Goal: Task Accomplishment & Management: Complete application form

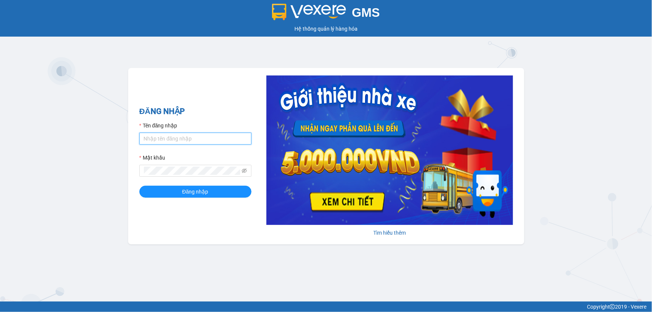
click at [185, 139] on input "Tên đăng nhập" at bounding box center [195, 139] width 112 height 12
type input "nhitd.ct"
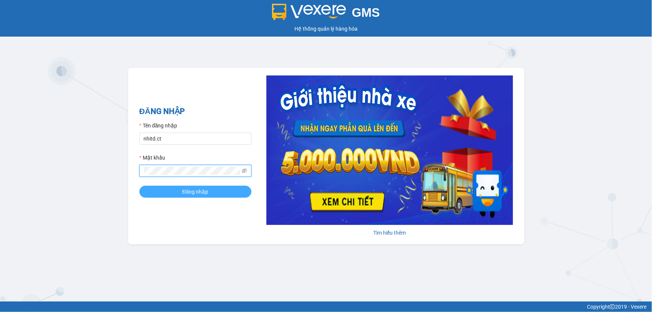
click at [183, 188] on span "Đăng nhập" at bounding box center [195, 192] width 26 height 8
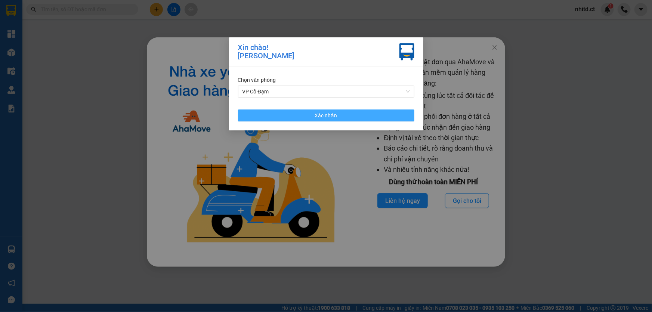
click at [340, 117] on button "Xác nhận" at bounding box center [326, 115] width 176 height 12
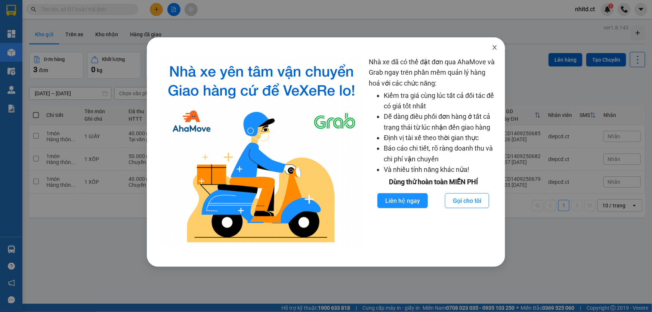
click at [496, 50] on icon "close" at bounding box center [495, 47] width 6 height 6
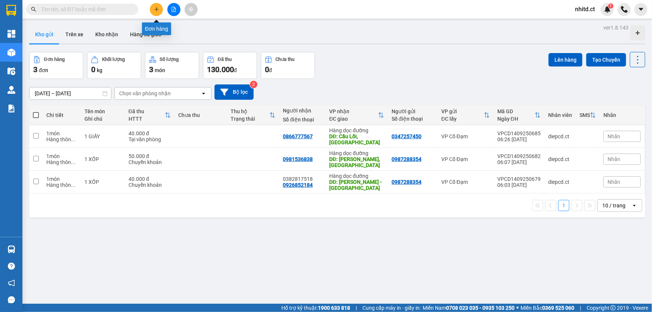
click at [154, 8] on icon "plus" at bounding box center [156, 9] width 5 height 5
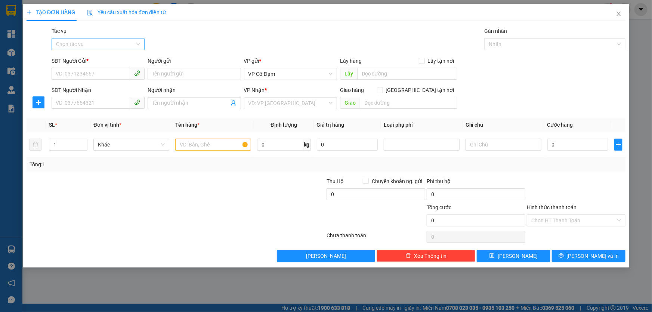
click at [93, 44] on input "Tác vụ" at bounding box center [95, 43] width 79 height 11
click at [89, 59] on div "Nhập hàng lên xe" at bounding box center [98, 59] width 84 height 8
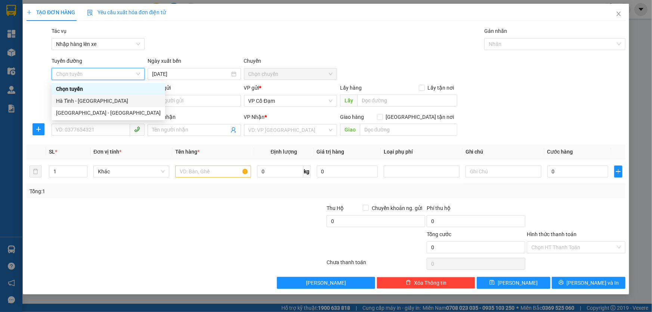
click at [78, 100] on div "Hà Tĩnh - [GEOGRAPHIC_DATA]" at bounding box center [108, 101] width 105 height 8
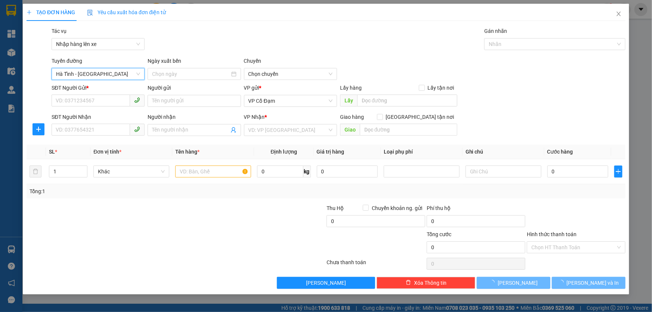
type input "[DATE]"
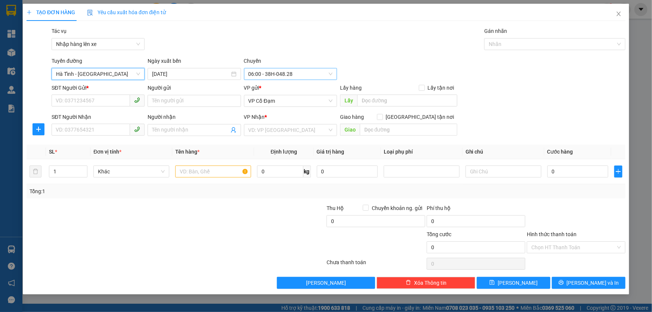
click at [283, 74] on span "06:00 - 38H-048.28" at bounding box center [290, 73] width 84 height 11
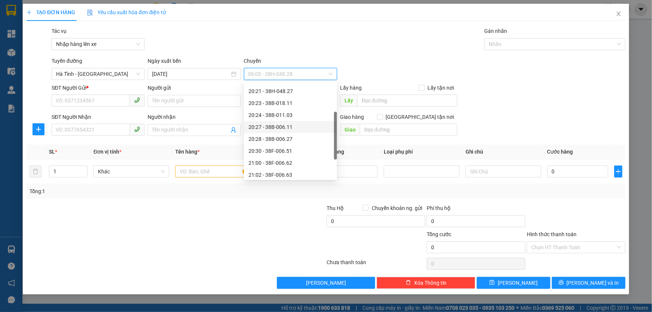
scroll to position [56, 0]
click at [278, 162] on div "21:03 - 38H-048.25" at bounding box center [290, 164] width 84 height 8
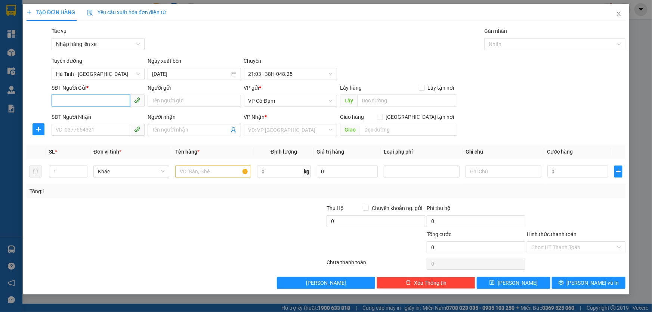
click at [93, 102] on input "SĐT Người Gửi *" at bounding box center [91, 101] width 78 height 12
paste input "0934572517"
click at [279, 101] on span "VP Cổ Đạm" at bounding box center [290, 100] width 84 height 11
type input "0934572517"
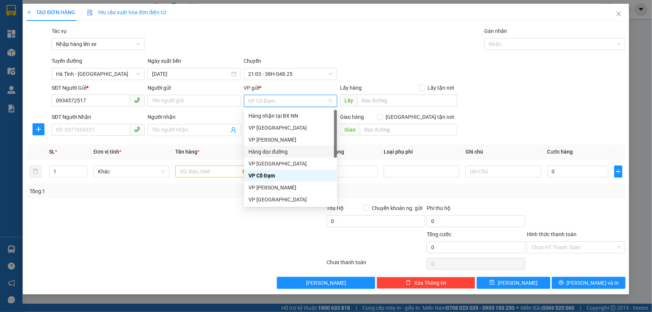
click at [267, 152] on div "Hàng dọc đường" at bounding box center [290, 152] width 84 height 8
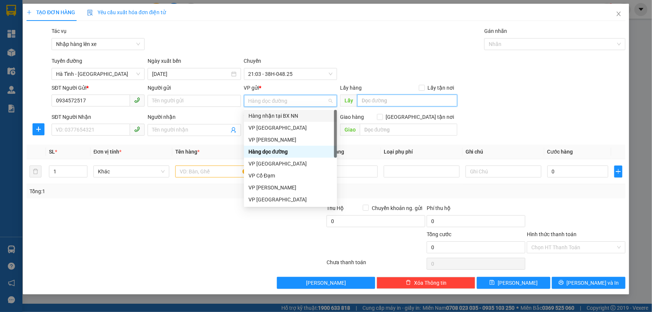
click at [377, 103] on input "text" at bounding box center [407, 101] width 100 height 12
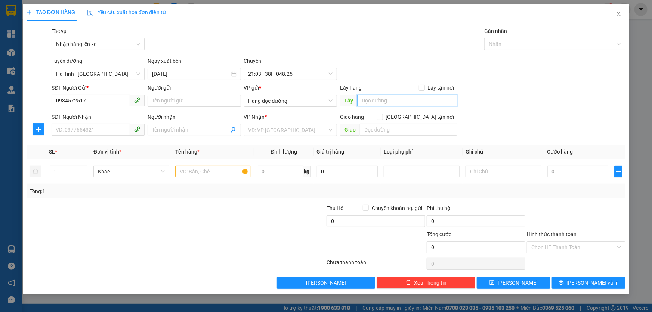
paste input "0934572517"
type input "0934572517"
click at [102, 129] on input "SĐT Người Nhận" at bounding box center [91, 130] width 78 height 12
paste input "0913235401"
type input "0913235401"
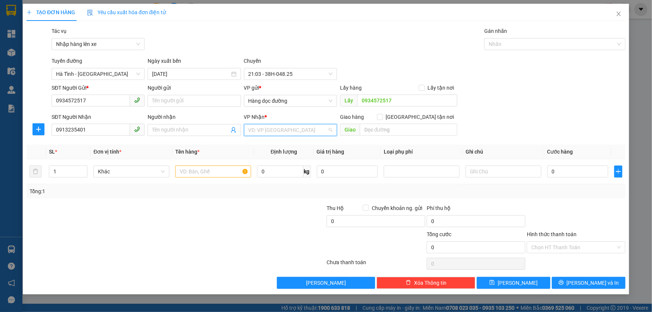
click at [266, 128] on input "search" at bounding box center [287, 129] width 79 height 11
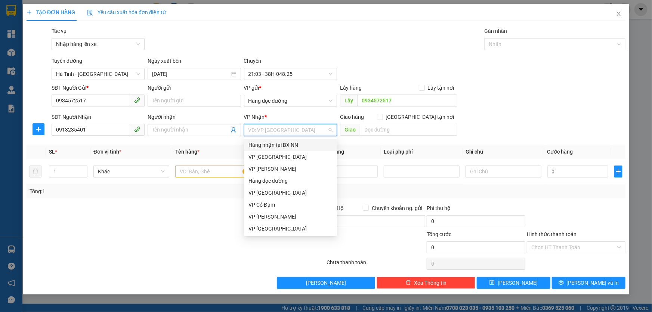
click at [266, 144] on div "Hàng nhận tại BX NN" at bounding box center [290, 145] width 84 height 8
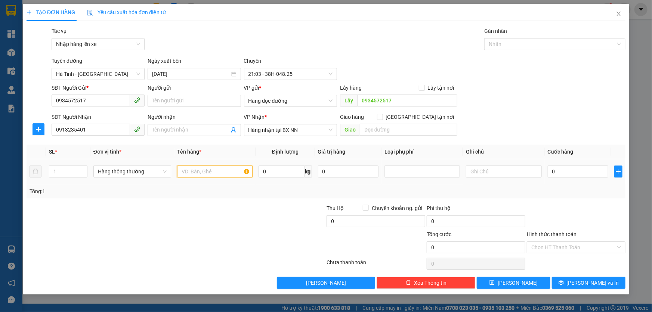
click at [211, 172] on input "text" at bounding box center [214, 172] width 75 height 12
paste input "1 xe đạp"
type input "1 xe đạp"
click at [476, 198] on div "Tổng: 1" at bounding box center [326, 191] width 599 height 14
drag, startPoint x: 179, startPoint y: 105, endPoint x: 159, endPoint y: 101, distance: 20.2
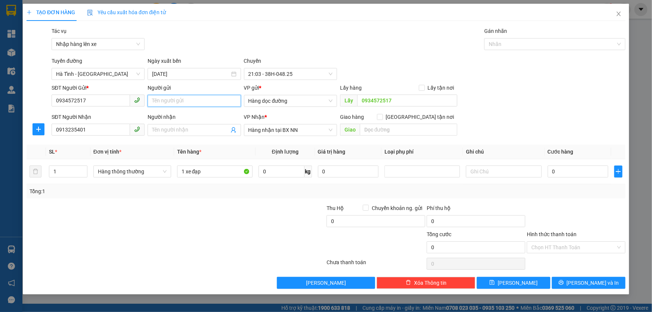
click at [159, 101] on input "Người gửi" at bounding box center [194, 101] width 93 height 12
click at [393, 103] on input "0934572517" at bounding box center [407, 101] width 100 height 12
type input "Ngã 4 [GEOGRAPHIC_DATA]"
click at [279, 204] on div at bounding box center [276, 217] width 100 height 26
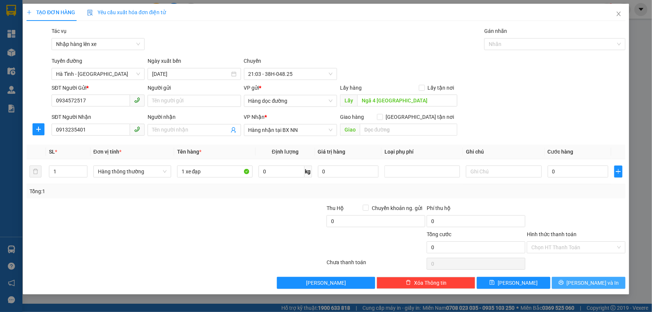
click at [602, 283] on span "[PERSON_NAME] và In" at bounding box center [593, 283] width 52 height 8
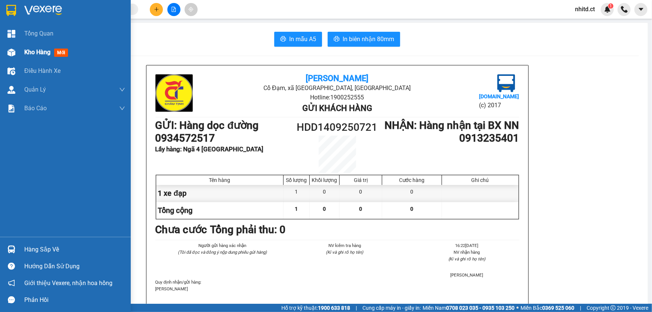
click at [13, 55] on img at bounding box center [11, 53] width 8 height 8
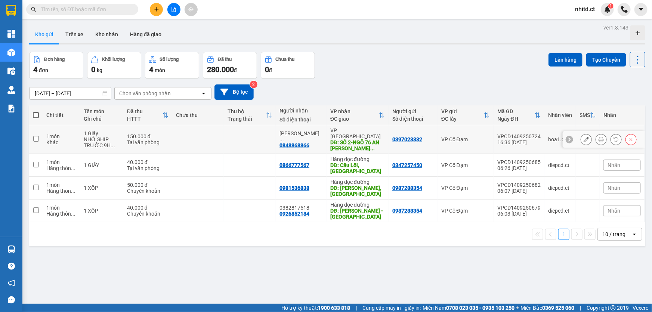
click at [35, 136] on input "checkbox" at bounding box center [36, 139] width 6 height 6
checkbox input "true"
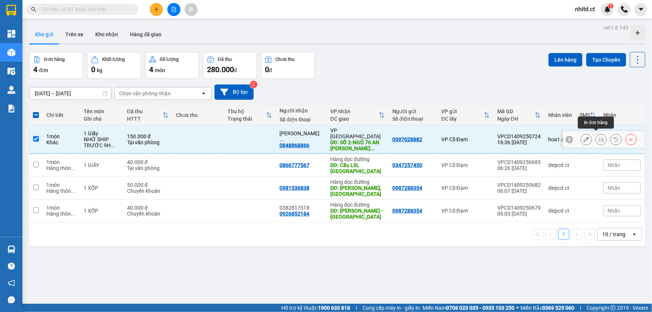
click at [599, 137] on icon at bounding box center [601, 139] width 5 height 5
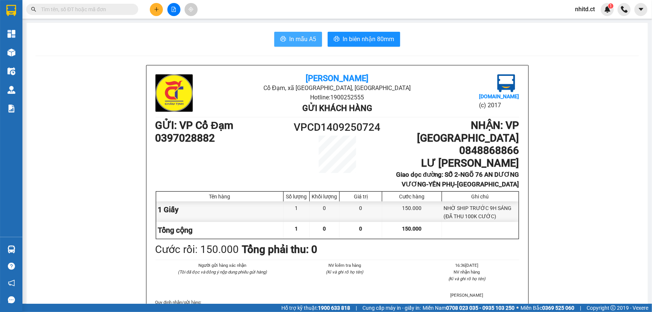
click at [299, 39] on span "In mẫu A5" at bounding box center [302, 38] width 27 height 9
click at [180, 39] on div "In mẫu A5 In biên nhận 80mm" at bounding box center [336, 39] width 603 height 15
click at [296, 41] on span "In mẫu A5" at bounding box center [302, 38] width 27 height 9
